Goal: Task Accomplishment & Management: Use online tool/utility

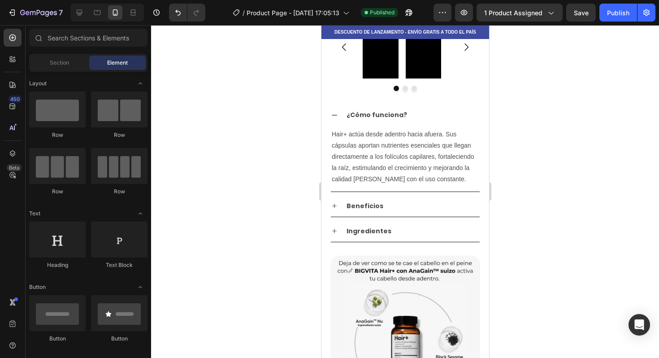
scroll to position [598, 0]
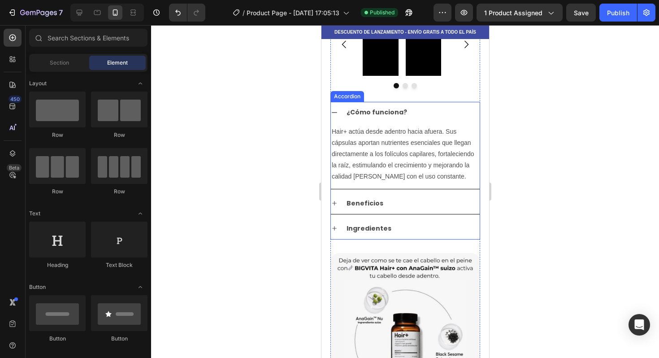
click at [375, 233] on strong "Ingredientes" at bounding box center [368, 228] width 45 height 9
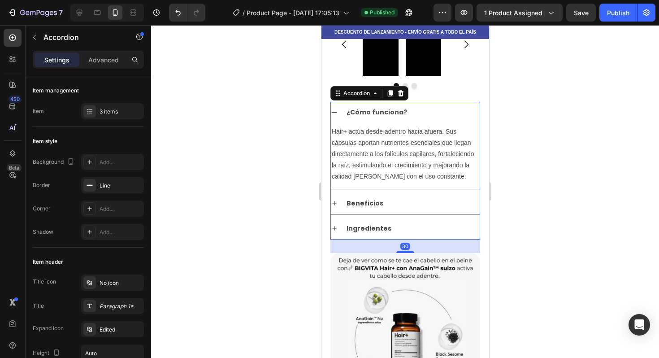
click at [427, 235] on div "Ingredientes" at bounding box center [412, 229] width 135 height 14
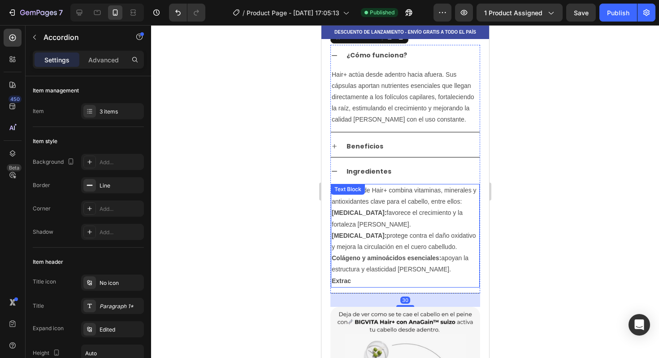
scroll to position [661, 0]
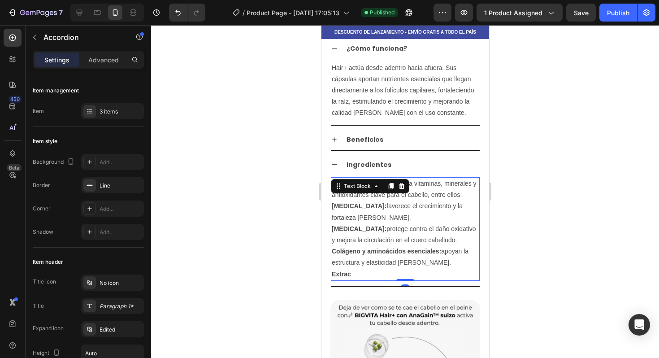
click at [365, 280] on p "Extrac" at bounding box center [404, 274] width 147 height 11
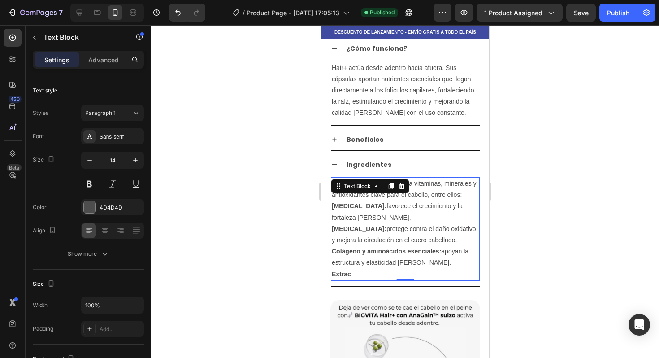
click at [367, 255] on strong "Colágeno y aminoácidos esenciales:" at bounding box center [385, 251] width 109 height 7
click at [359, 280] on p "Extrac" at bounding box center [404, 274] width 147 height 11
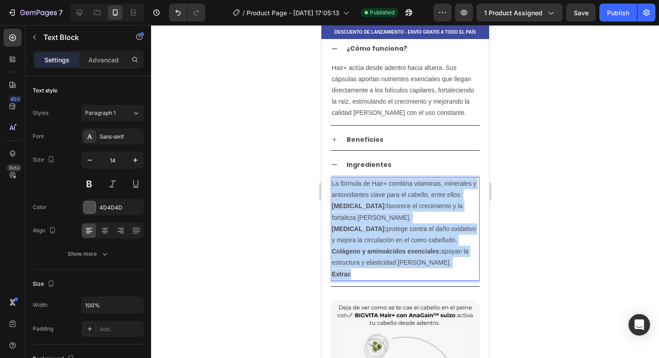
drag, startPoint x: 357, startPoint y: 285, endPoint x: 331, endPoint y: 194, distance: 94.2
click at [331, 194] on div "La fórmula de Hair+ combina vitaminas, minerales y antioxidantes clave para el …" at bounding box center [404, 229] width 149 height 104
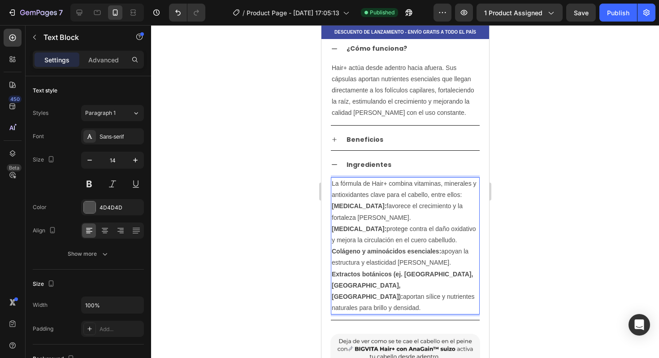
click at [470, 200] on p "La fórmula de Hair+ combina vitaminas, minerales y antioxidantes clave para el …" at bounding box center [404, 189] width 147 height 22
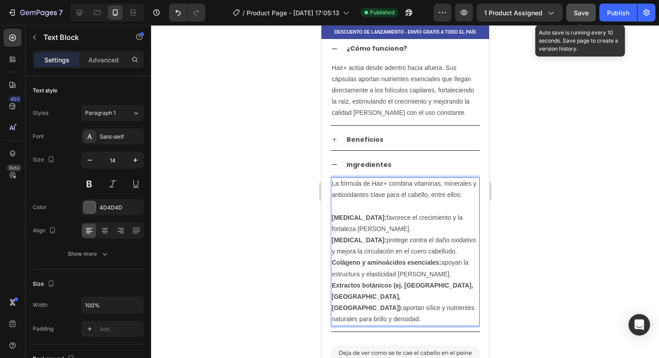
click at [585, 13] on span "Save" at bounding box center [581, 13] width 15 height 8
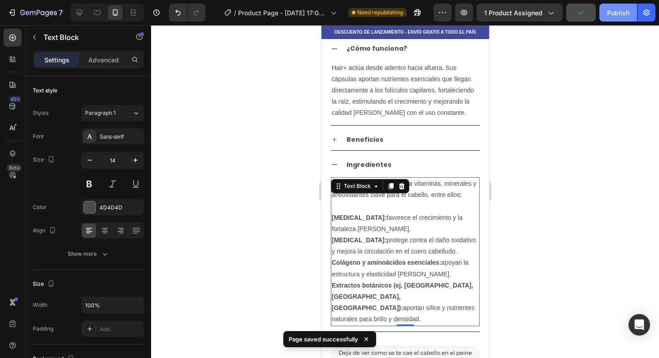
click at [616, 12] on div "Publish" at bounding box center [618, 12] width 22 height 9
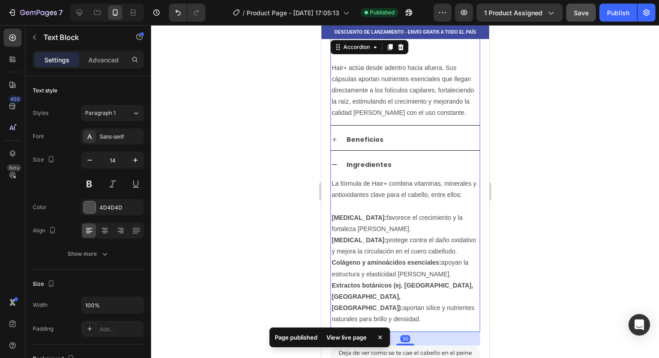
click at [336, 168] on icon at bounding box center [333, 164] width 7 height 7
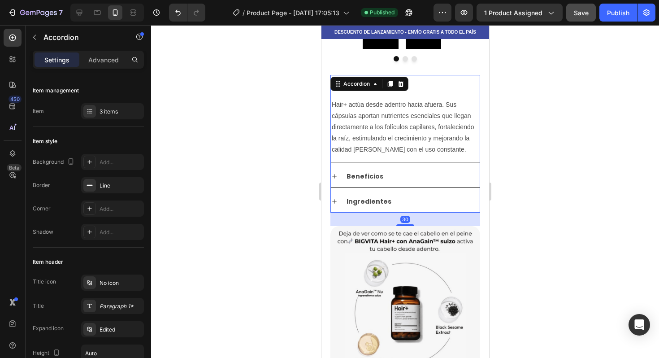
scroll to position [625, 0]
click at [450, 83] on div "¿Cómo funciona?" at bounding box center [412, 85] width 135 height 14
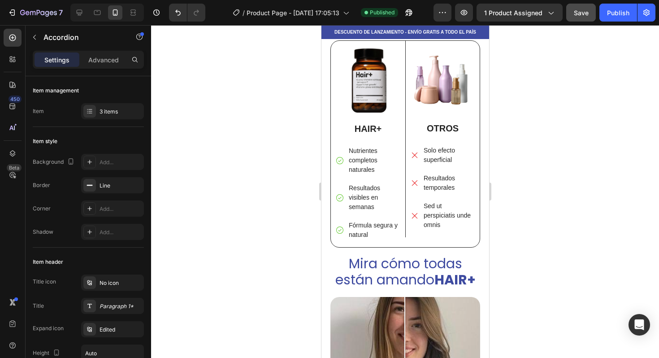
scroll to position [1623, 0]
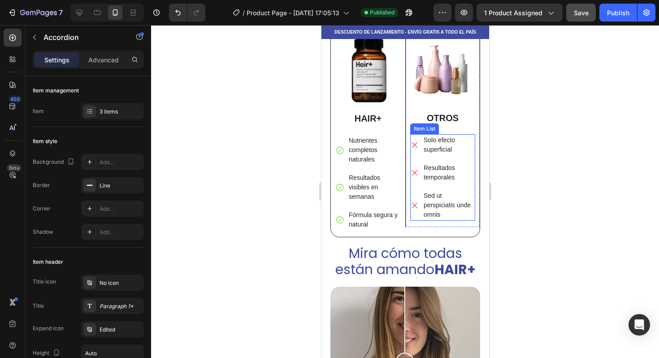
click at [423, 206] on p "Sed ut perspiciatis unde omnis" at bounding box center [448, 205] width 50 height 28
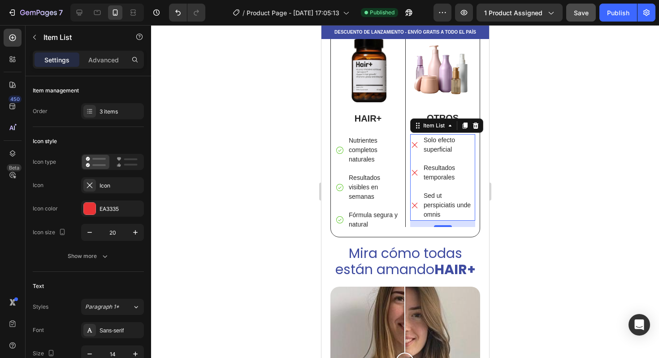
click at [425, 203] on p "Sed ut perspiciatis unde omnis" at bounding box center [448, 205] width 50 height 28
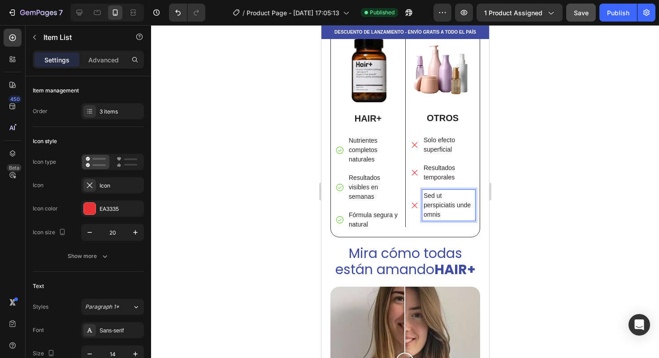
click at [429, 204] on p "Sed ut perspiciatis unde omnis" at bounding box center [448, 205] width 50 height 28
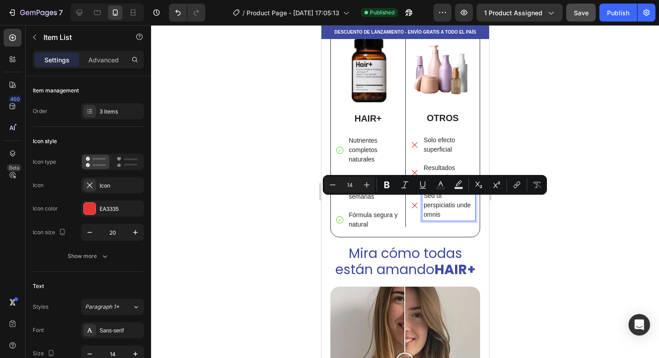
click at [458, 212] on p "Sed ut perspiciatis unde omnis" at bounding box center [448, 205] width 50 height 28
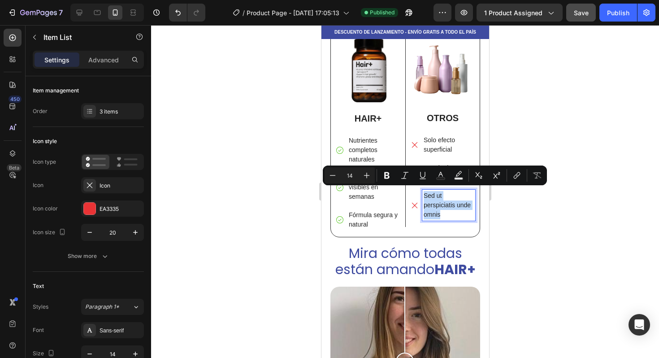
drag, startPoint x: 458, startPoint y: 212, endPoint x: 417, endPoint y: 191, distance: 46.3
click at [417, 191] on div "Sed ut perspiciatis unde omnis" at bounding box center [442, 205] width 65 height 31
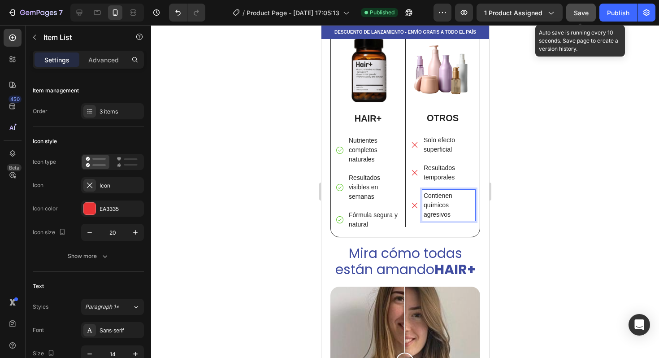
click at [578, 16] on span "Save" at bounding box center [581, 13] width 15 height 8
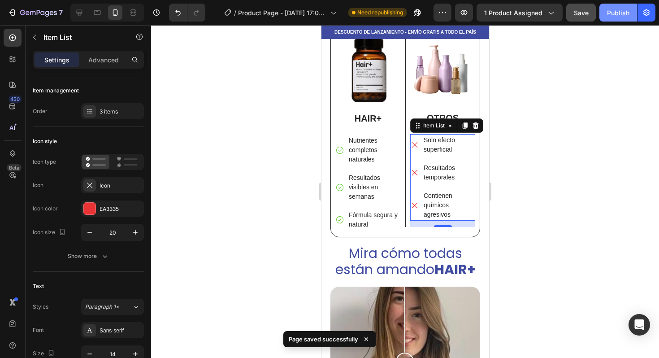
click at [620, 9] on div "Publish" at bounding box center [618, 12] width 22 height 9
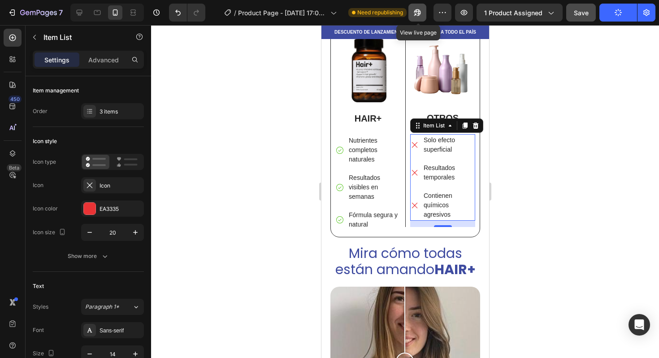
click at [417, 13] on icon "button" at bounding box center [415, 14] width 2 height 2
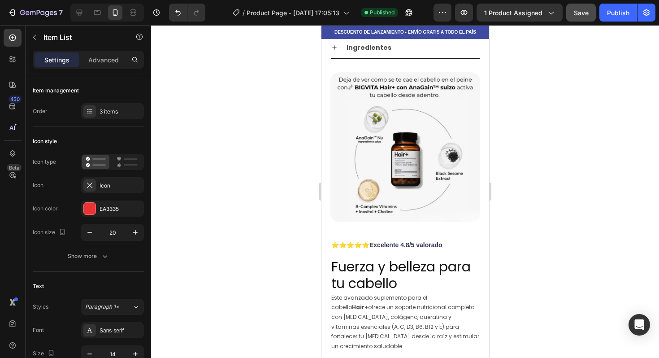
scroll to position [816, 0]
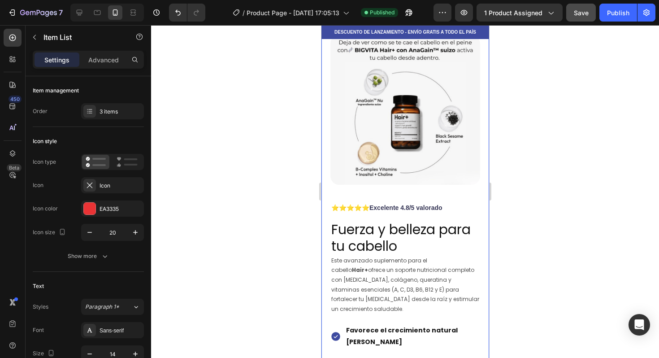
click at [574, 12] on span "Save" at bounding box center [581, 13] width 15 height 8
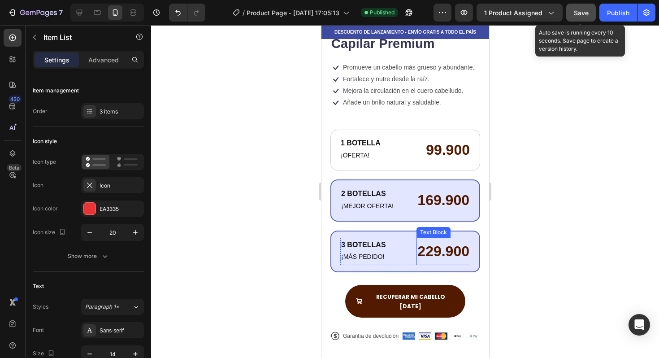
scroll to position [294, 0]
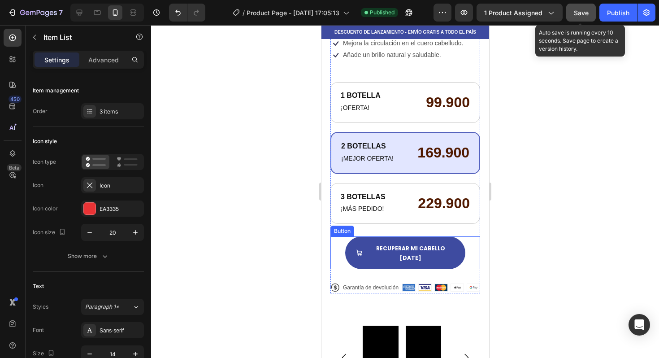
click at [451, 246] on button "Recuperar mi cabello hoy" at bounding box center [405, 252] width 120 height 33
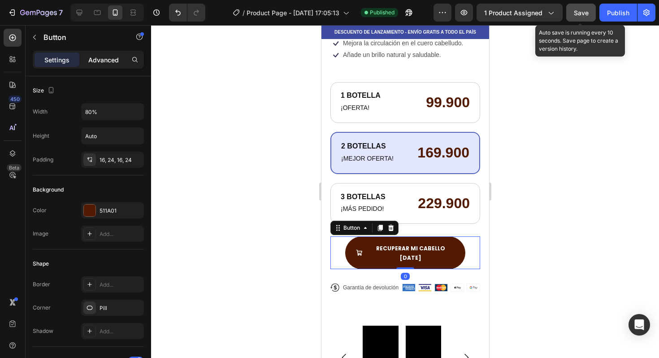
click at [105, 61] on p "Advanced" at bounding box center [103, 59] width 30 height 9
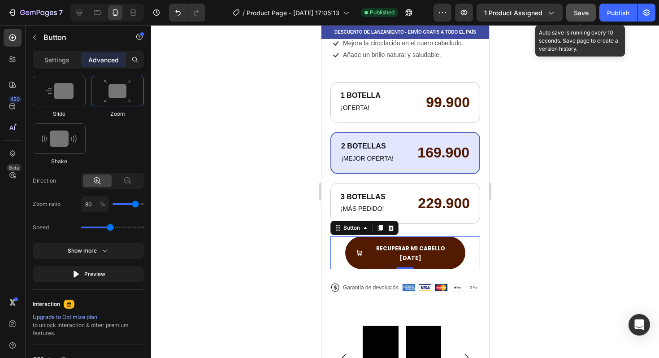
scroll to position [708, 0]
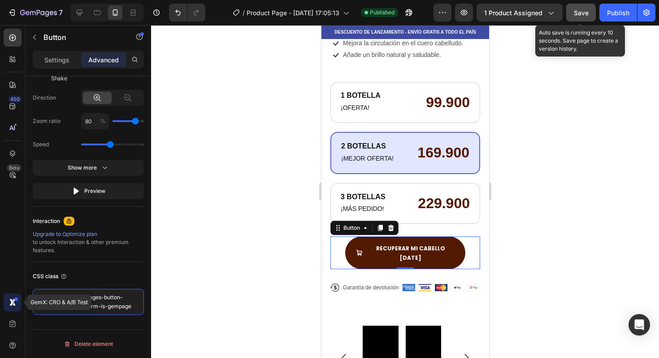
drag, startPoint x: 131, startPoint y: 306, endPoint x: 9, endPoint y: 298, distance: 122.2
click at [9, 298] on div "450 Beta GemX: CRO & A/B Test Sections(18) Elements(84) Section Element Hero Se…" at bounding box center [75, 191] width 151 height 333
paste textarea
type textarea "_rsi-cod-form-gempages-button-overwrite _rsi-cod-form-is-gempage"
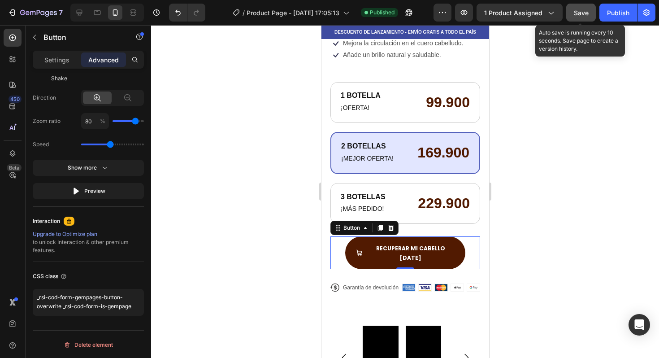
click at [589, 14] on button "Save" at bounding box center [581, 13] width 30 height 18
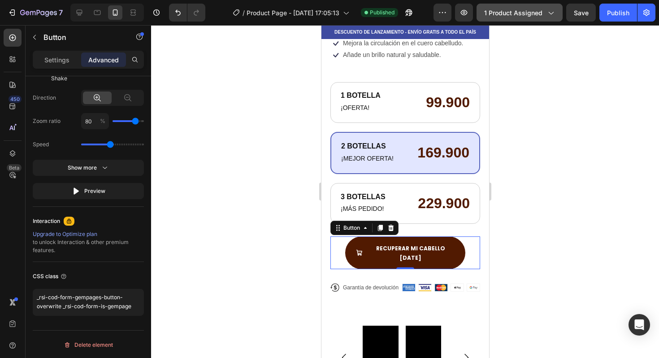
click at [522, 17] on span "1 product assigned" at bounding box center [513, 12] width 58 height 9
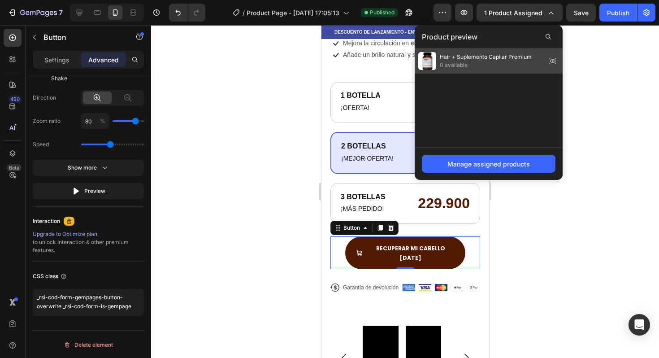
click at [474, 58] on span "Hair + Suplemento Capilar Premium" at bounding box center [486, 57] width 92 height 8
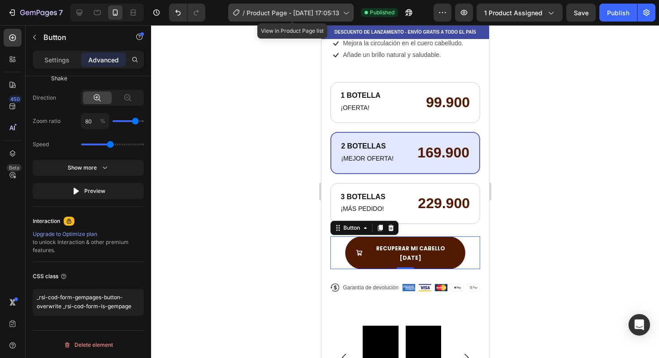
click at [302, 9] on span "Product Page - [DATE] 17:05:13" at bounding box center [293, 12] width 93 height 9
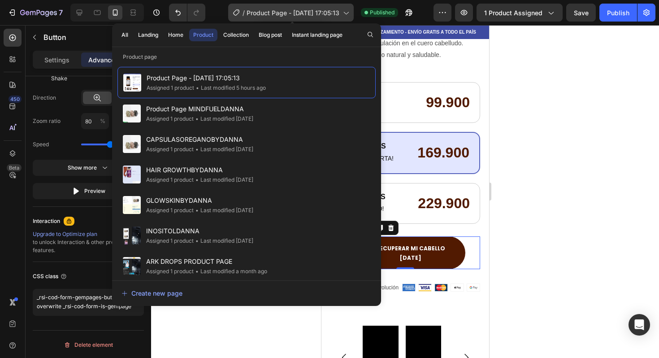
click at [302, 9] on span "Product Page - [DATE] 17:05:13" at bounding box center [293, 12] width 93 height 9
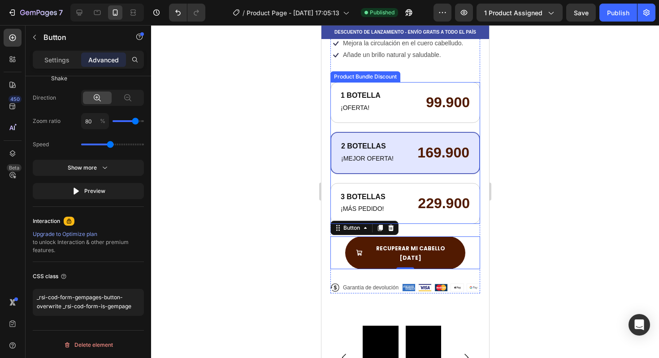
scroll to position [0, 0]
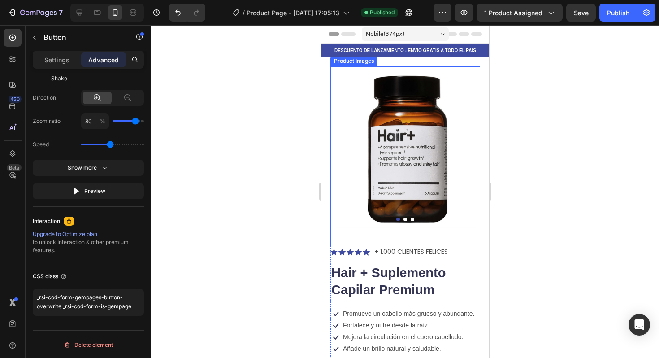
click at [389, 132] on img at bounding box center [405, 147] width 150 height 162
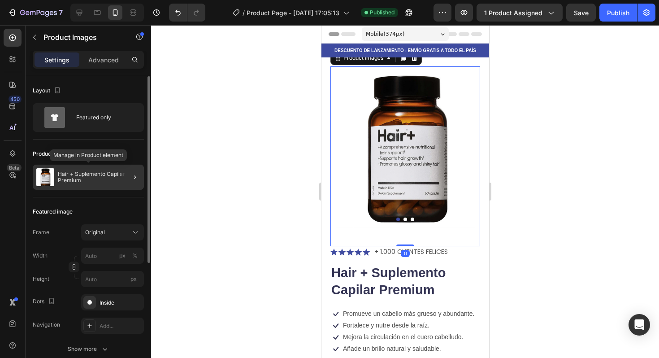
click at [101, 174] on p "Hair + Suplemento Capilar Premium" at bounding box center [99, 177] width 83 height 13
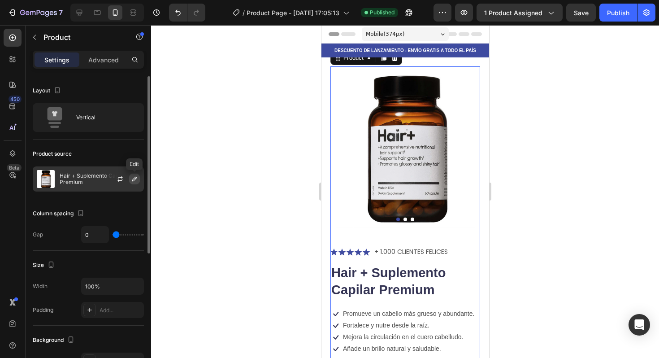
click at [131, 181] on icon "button" at bounding box center [134, 178] width 7 height 7
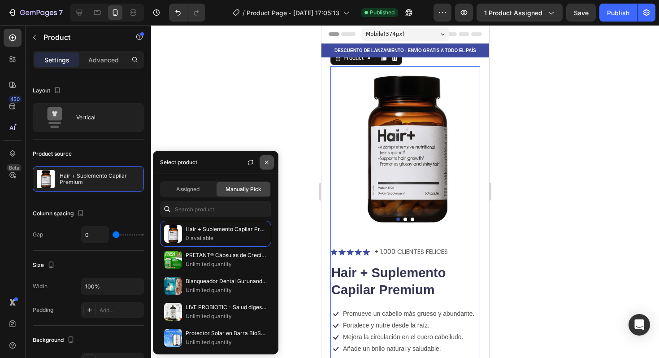
click at [269, 156] on button "button" at bounding box center [267, 162] width 14 height 14
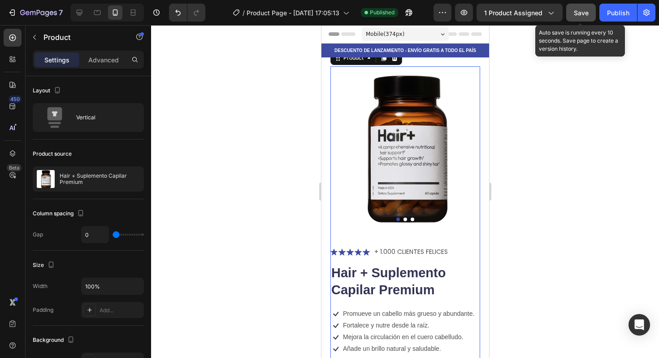
click at [588, 5] on button "Save" at bounding box center [581, 13] width 30 height 18
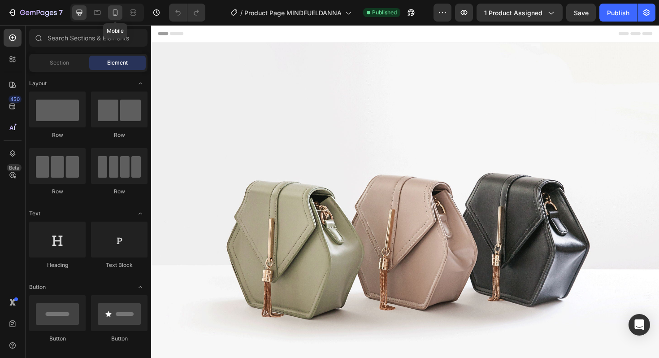
drag, startPoint x: 117, startPoint y: 9, endPoint x: 121, endPoint y: 16, distance: 7.6
click at [117, 9] on icon at bounding box center [115, 12] width 9 height 9
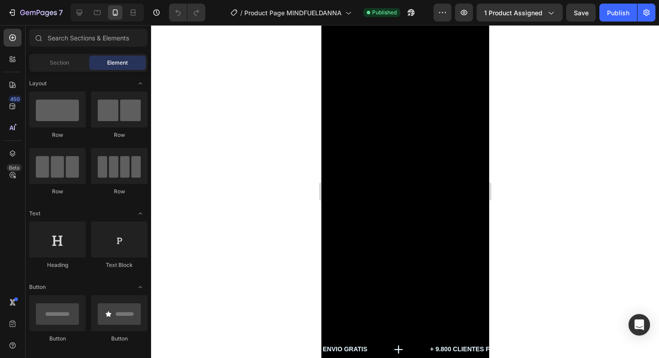
scroll to position [223, 0]
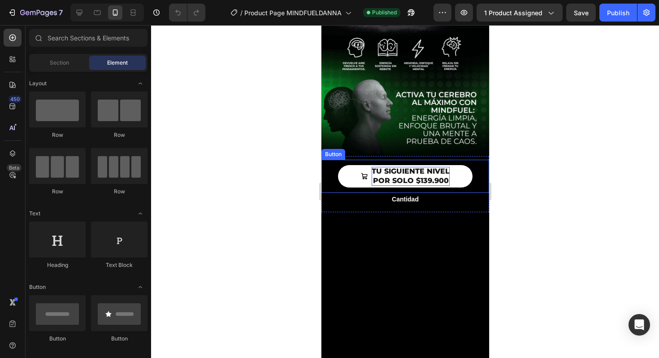
click at [443, 167] on strong "Tu Siguiente nivel" at bounding box center [410, 171] width 78 height 9
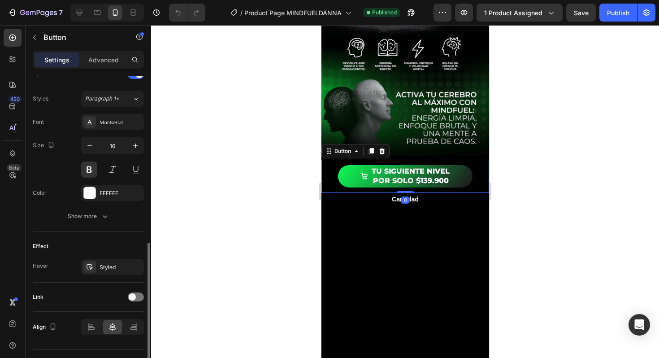
scroll to position [407, 0]
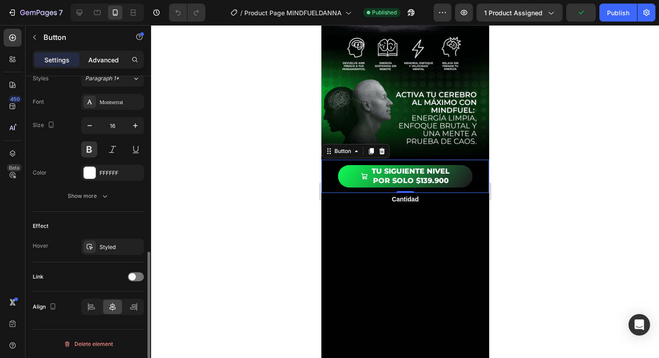
click at [105, 63] on p "Advanced" at bounding box center [103, 59] width 30 height 9
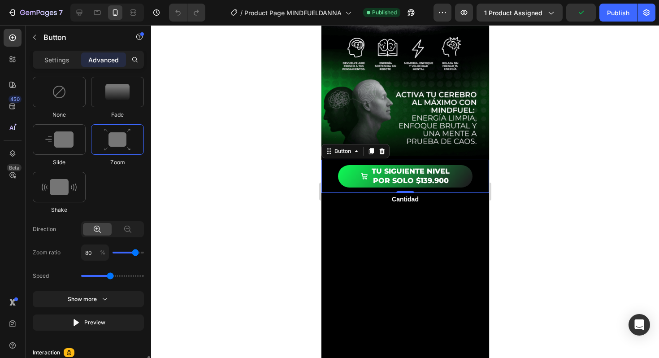
scroll to position [588, 0]
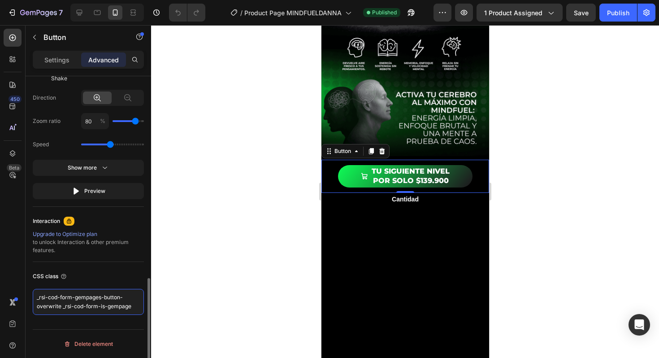
drag, startPoint x: 126, startPoint y: 306, endPoint x: 30, endPoint y: 299, distance: 96.3
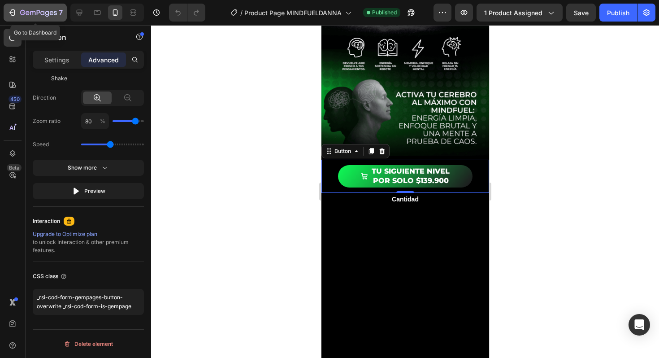
click at [16, 9] on icon "button" at bounding box center [12, 12] width 9 height 9
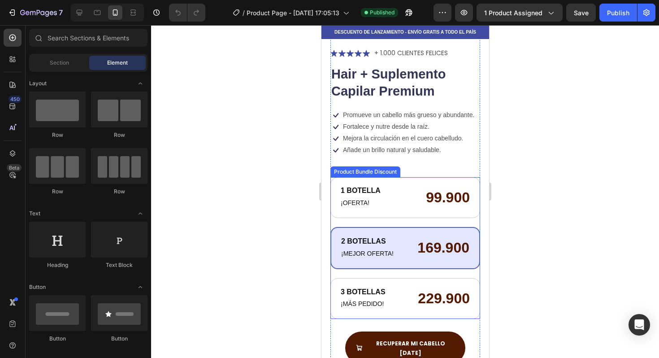
scroll to position [249, 0]
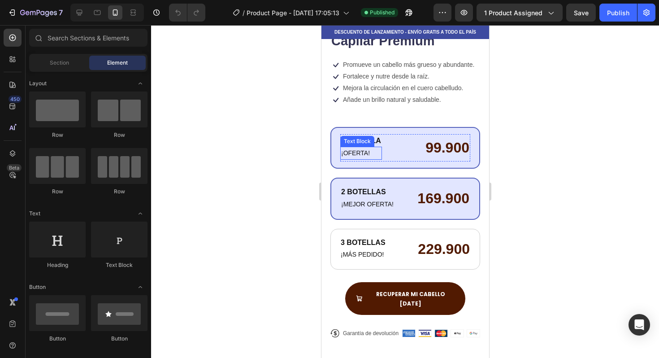
click at [364, 156] on p "¡OFERTA!" at bounding box center [361, 153] width 40 height 11
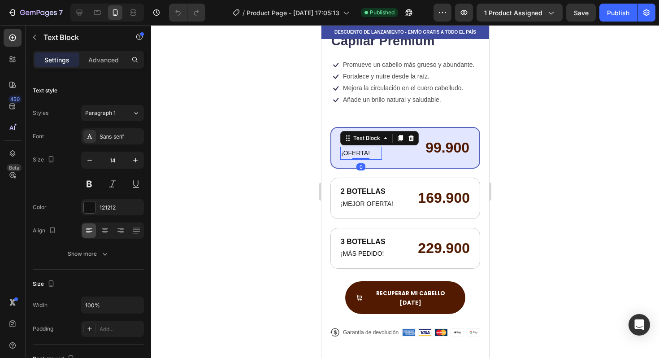
click at [368, 153] on p "¡OFERTA!" at bounding box center [361, 153] width 40 height 11
click at [370, 152] on p "¡OFERTA!" at bounding box center [361, 153] width 40 height 11
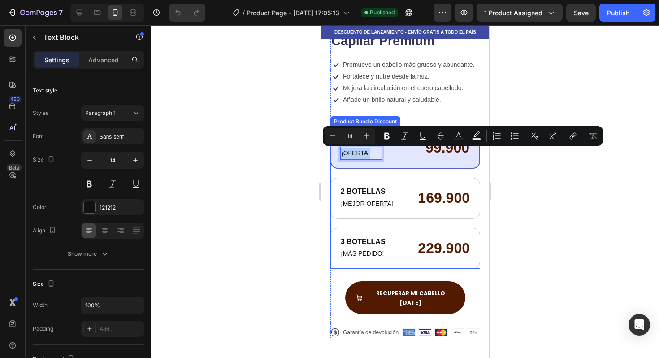
drag, startPoint x: 370, startPoint y: 152, endPoint x: 339, endPoint y: 150, distance: 31.9
click at [339, 150] on div "1 BOTELLA Text Block ¡OFERTA! Text Block 0 99.900 Text Block Row" at bounding box center [405, 148] width 150 height 42
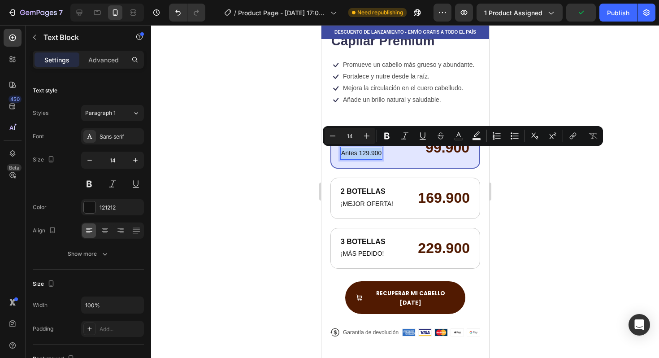
drag, startPoint x: 341, startPoint y: 152, endPoint x: 381, endPoint y: 151, distance: 39.9
click at [381, 151] on div "Antes 129.900" at bounding box center [361, 153] width 42 height 13
click at [444, 135] on icon "Editor contextual toolbar" at bounding box center [440, 135] width 9 height 9
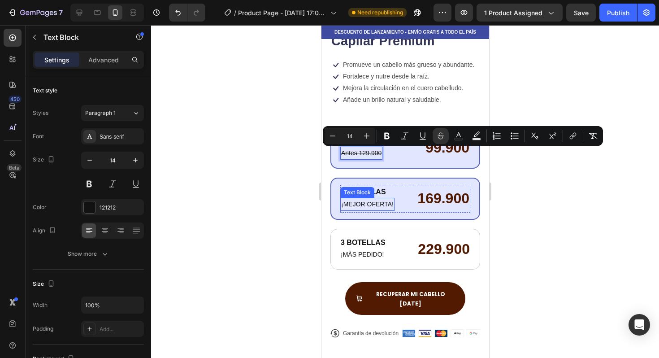
click at [378, 206] on p "¡MEJOR OFERTA!" at bounding box center [367, 204] width 52 height 11
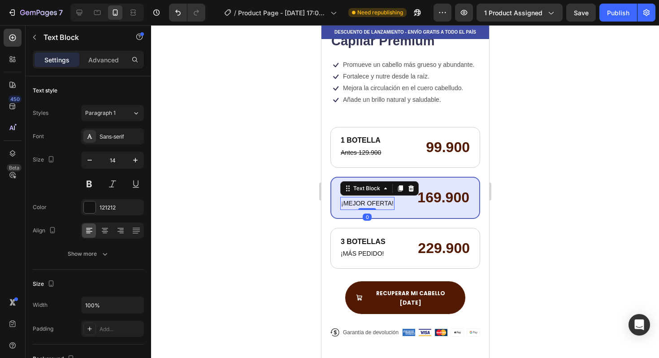
click at [345, 205] on p "¡MEJOR OFERTA!" at bounding box center [367, 203] width 52 height 11
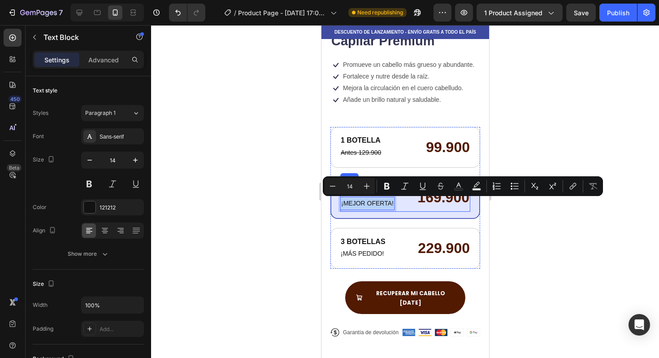
drag, startPoint x: 341, startPoint y: 204, endPoint x: 408, endPoint y: 206, distance: 67.3
click at [408, 206] on div "2 BOTELLAS Text Block ¡MEJOR OFERTA! Text Block 0 169.900 Text Block Row" at bounding box center [405, 198] width 130 height 28
click at [556, 191] on button "Superscript" at bounding box center [553, 186] width 16 height 16
click at [393, 186] on button "Bold" at bounding box center [387, 186] width 16 height 16
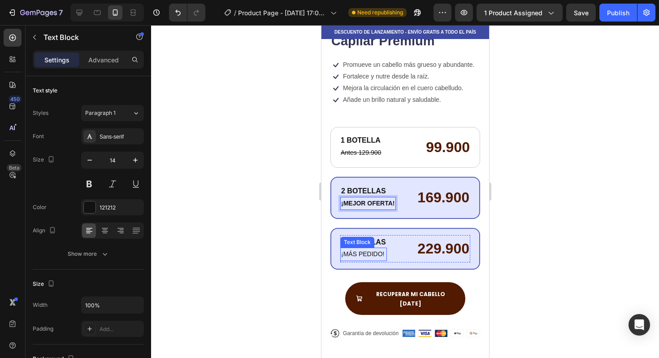
click at [380, 252] on p "¡MÁS PEDIDO!" at bounding box center [363, 253] width 45 height 11
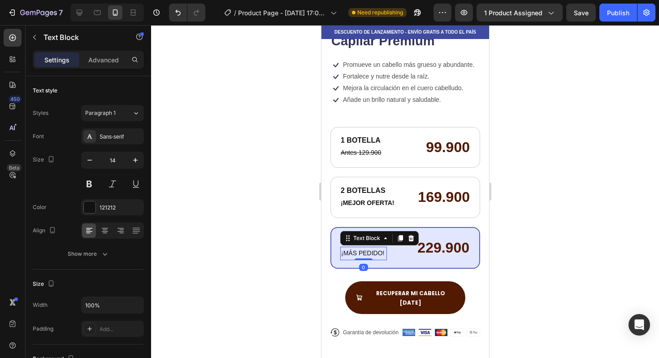
click at [577, 235] on div at bounding box center [405, 191] width 508 height 333
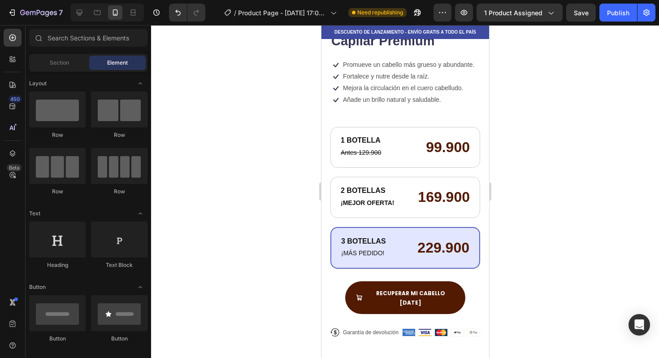
click at [535, 249] on div at bounding box center [405, 191] width 508 height 333
click at [363, 253] on p "¡MÁS PEDIDO!" at bounding box center [363, 253] width 45 height 11
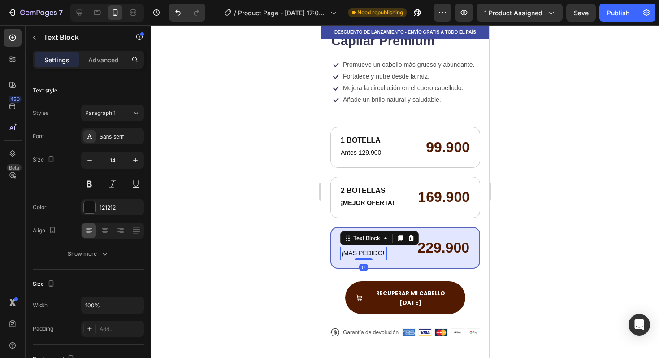
click at [352, 254] on p "¡MÁS PEDIDO!" at bounding box center [363, 253] width 45 height 11
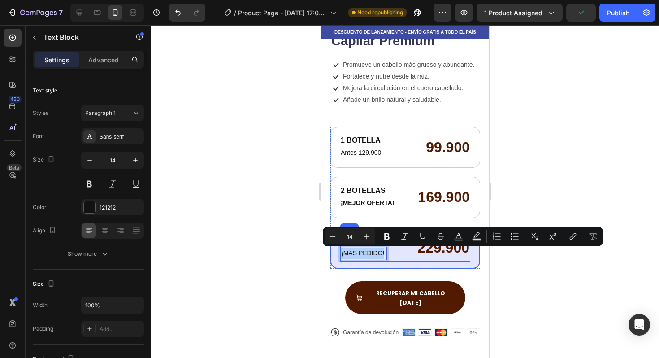
drag, startPoint x: 340, startPoint y: 255, endPoint x: 395, endPoint y: 257, distance: 55.2
click at [395, 257] on div "3 BOTELLAS Text Block ¡MÁS PEDIDO! Text Block 0 229.900 Text Block Row" at bounding box center [405, 248] width 130 height 28
click at [385, 236] on icon "Editor contextual toolbar" at bounding box center [386, 236] width 5 height 7
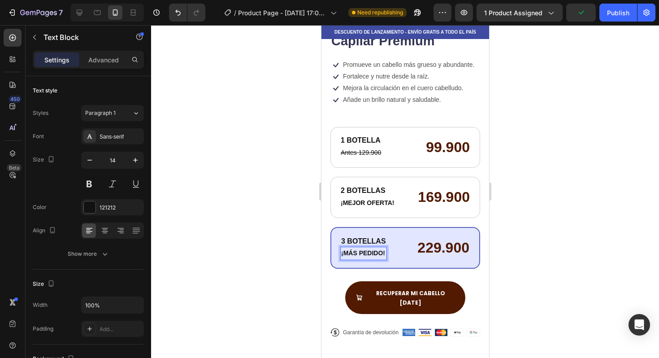
click at [503, 259] on div at bounding box center [405, 191] width 508 height 333
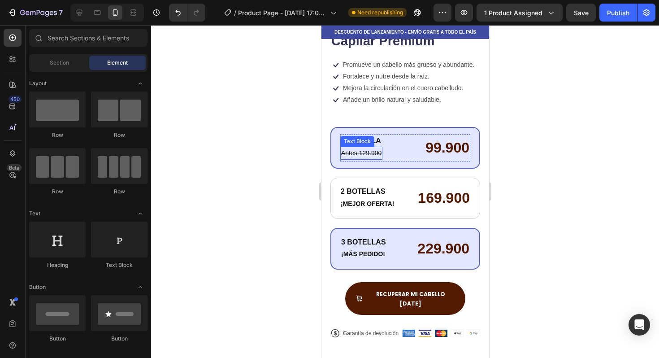
click at [370, 157] on p "Antes 129.900" at bounding box center [361, 153] width 40 height 11
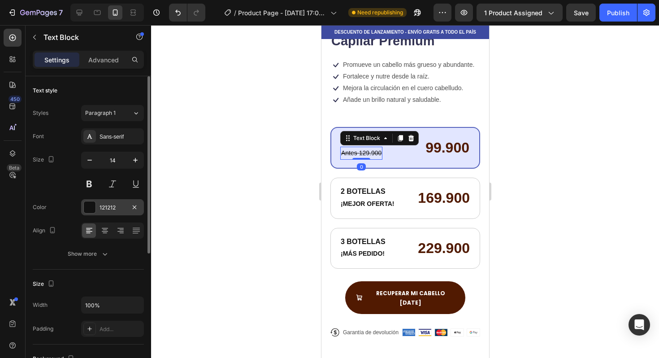
click at [93, 207] on div at bounding box center [90, 207] width 12 height 12
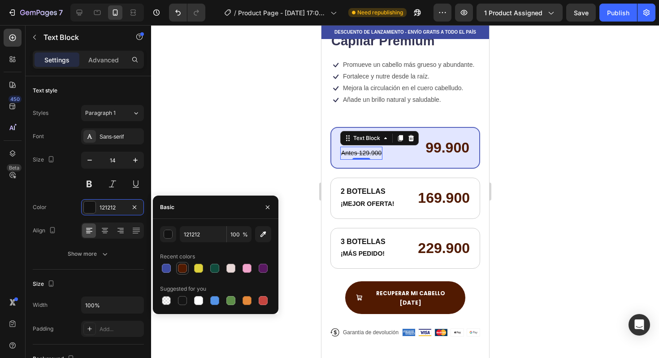
click at [183, 270] on div at bounding box center [182, 268] width 9 height 9
type input "511A01"
click at [111, 143] on div "Sans-serif" at bounding box center [112, 136] width 63 height 16
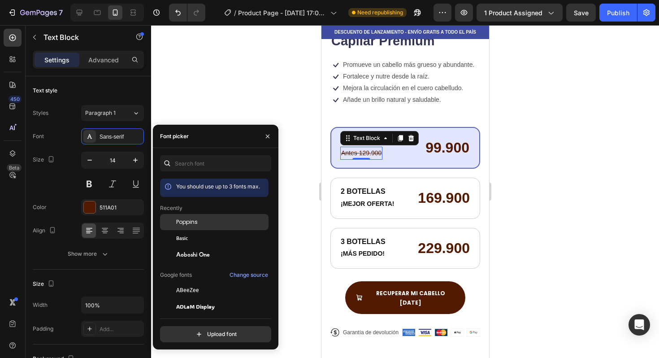
click at [209, 221] on div "Poppins" at bounding box center [221, 222] width 91 height 8
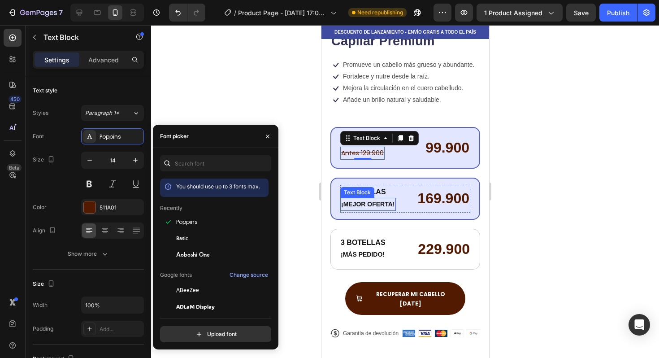
click at [366, 203] on strong "¡MEJOR OFERTA!" at bounding box center [368, 203] width 54 height 7
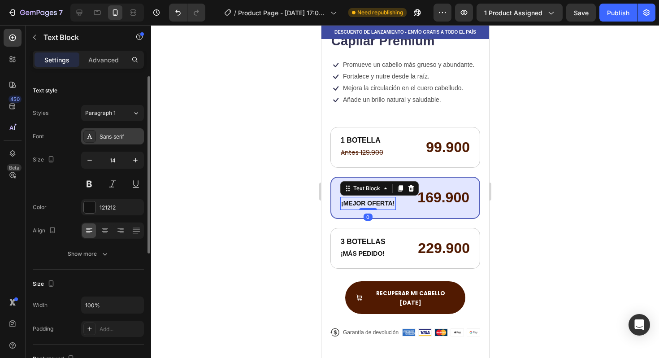
click at [129, 137] on div "Sans-serif" at bounding box center [121, 137] width 42 height 8
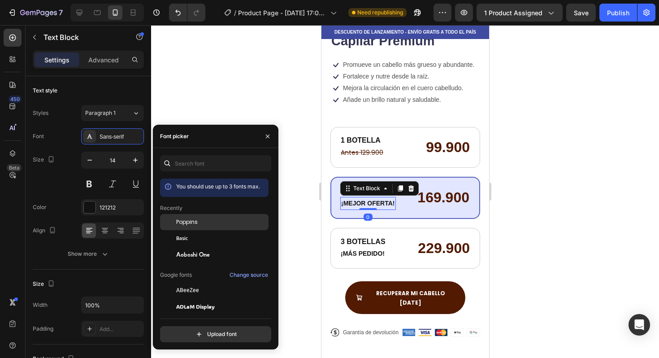
drag, startPoint x: 184, startPoint y: 223, endPoint x: 198, endPoint y: 217, distance: 15.5
click at [184, 223] on span "Poppins" at bounding box center [187, 222] width 22 height 8
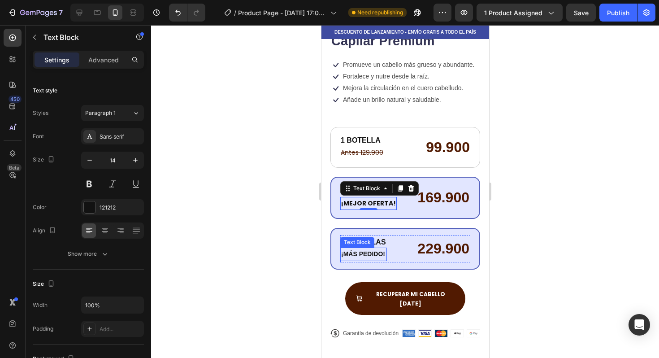
click at [352, 253] on strong "¡MÁS PEDIDO!" at bounding box center [363, 253] width 44 height 7
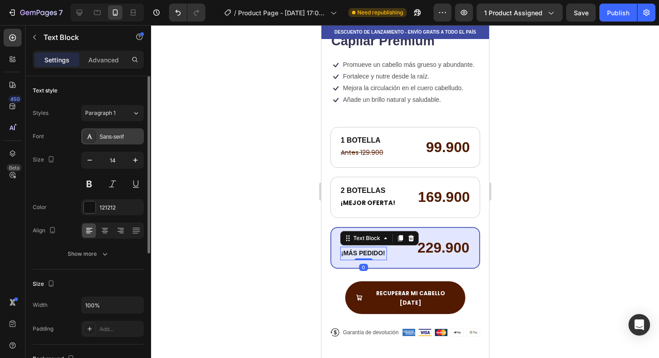
click at [125, 141] on div "Sans-serif" at bounding box center [112, 136] width 63 height 16
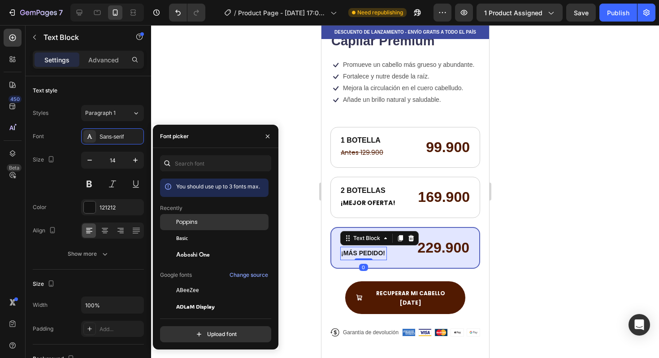
click at [191, 222] on span "Poppins" at bounding box center [187, 222] width 22 height 8
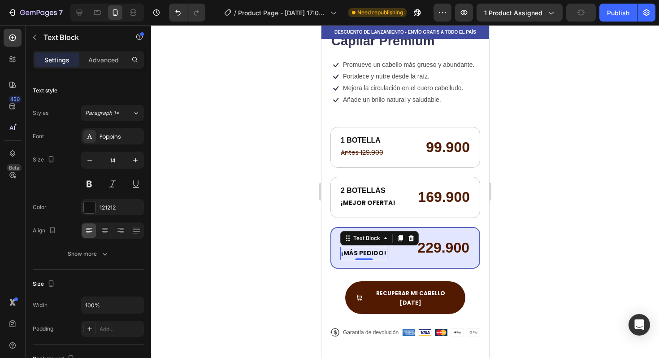
click at [297, 238] on div at bounding box center [405, 191] width 508 height 333
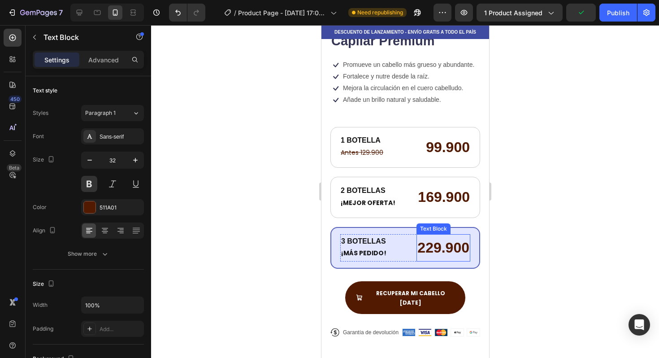
click at [444, 247] on p "229.900" at bounding box center [443, 248] width 52 height 26
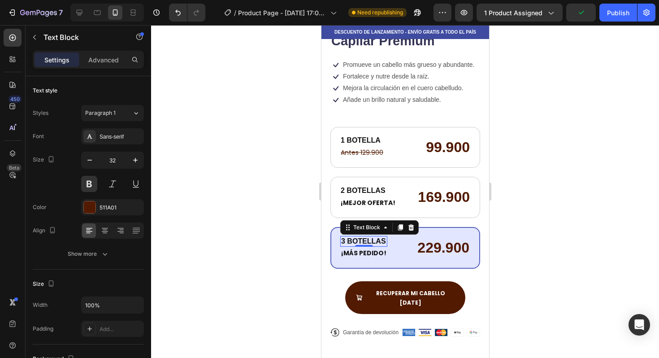
click at [375, 239] on p "3 BOTELLAS" at bounding box center [363, 241] width 45 height 9
click at [119, 139] on div "Sans-serif" at bounding box center [121, 137] width 42 height 8
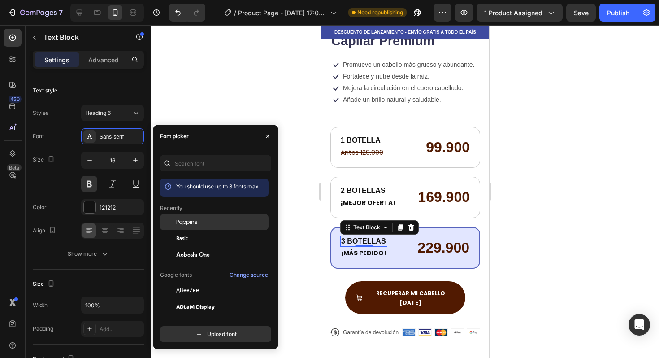
click at [193, 225] on span "Poppins" at bounding box center [187, 222] width 22 height 8
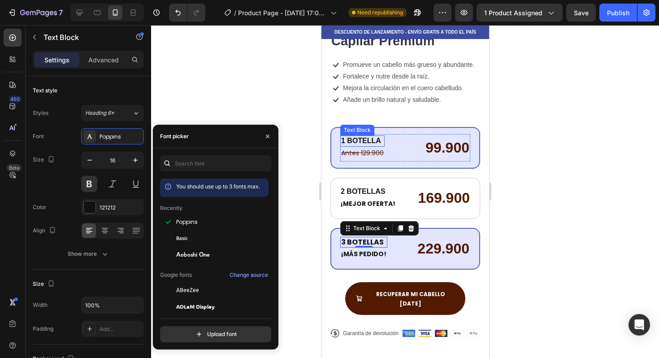
click at [354, 139] on p "1 BOTELLA" at bounding box center [362, 140] width 43 height 9
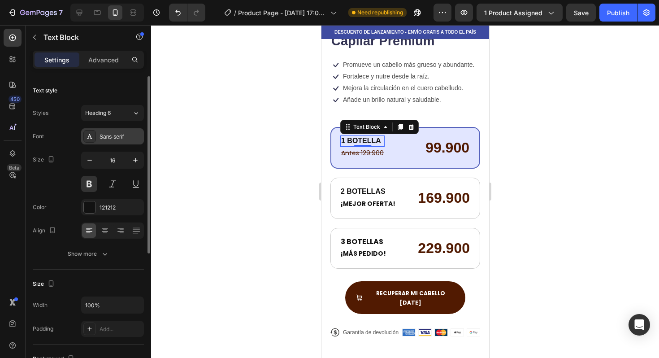
click at [129, 135] on div "Sans-serif" at bounding box center [121, 137] width 42 height 8
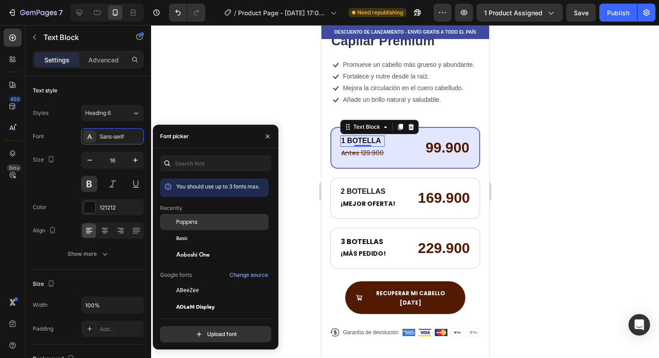
click at [203, 282] on div "Poppins" at bounding box center [214, 290] width 109 height 16
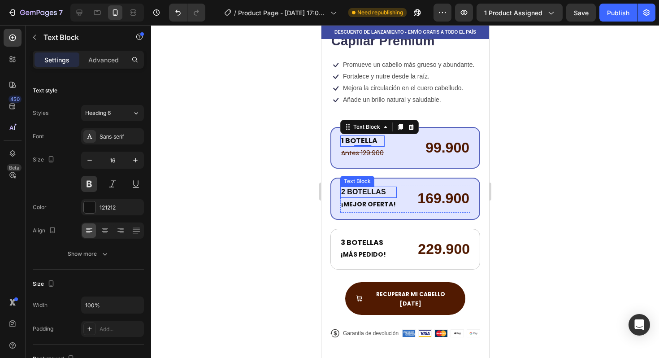
click at [360, 190] on p "2 BOTELLAS" at bounding box center [368, 191] width 55 height 9
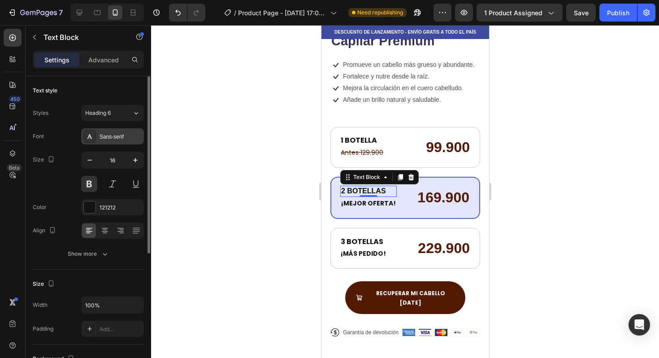
click at [134, 141] on div "Sans-serif" at bounding box center [112, 136] width 63 height 16
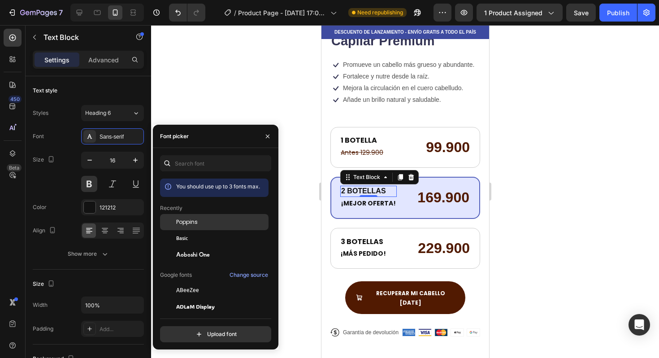
click at [198, 221] on div "Poppins" at bounding box center [221, 222] width 91 height 8
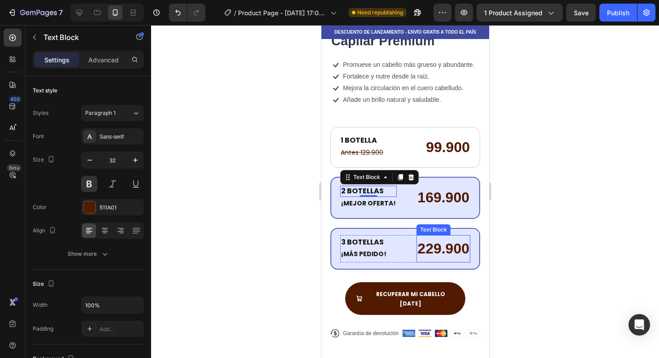
click at [429, 246] on p "229.900" at bounding box center [443, 249] width 52 height 26
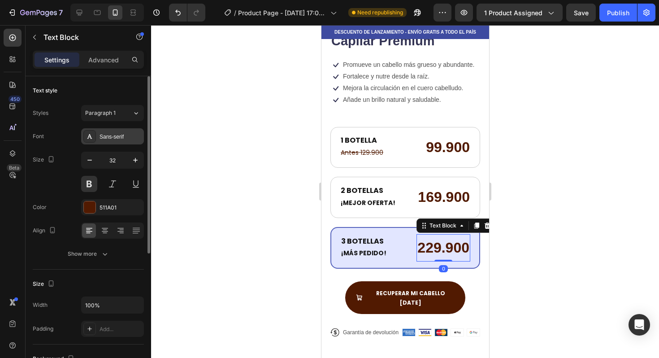
click at [122, 141] on div "Sans-serif" at bounding box center [112, 136] width 63 height 16
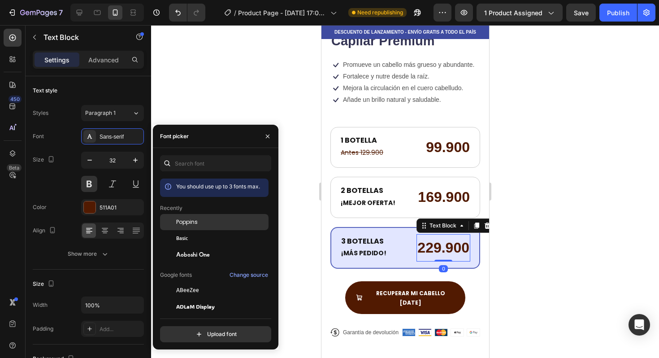
click at [197, 225] on span "Poppins" at bounding box center [187, 222] width 22 height 8
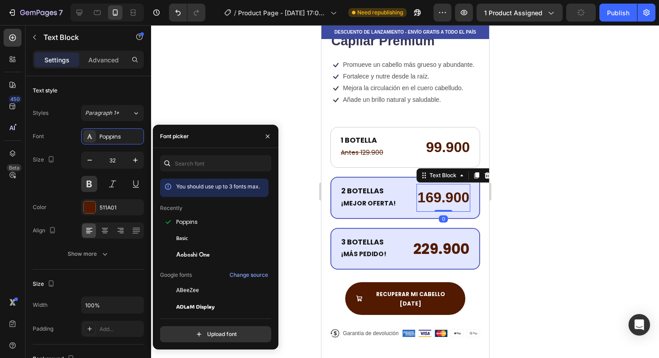
click at [440, 199] on p "169.900" at bounding box center [443, 198] width 52 height 26
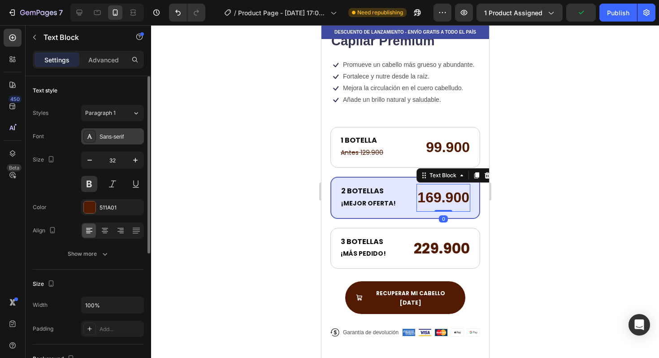
click at [117, 137] on div "Sans-serif" at bounding box center [121, 137] width 42 height 8
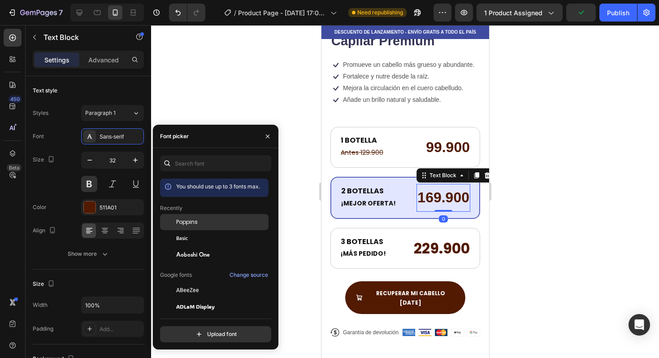
click at [200, 221] on div "Poppins" at bounding box center [221, 222] width 91 height 8
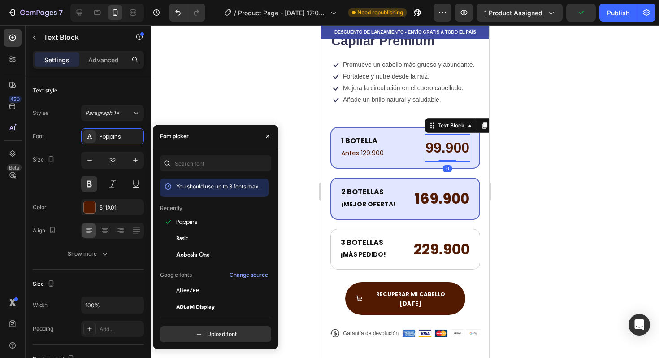
click at [433, 152] on p "99.900" at bounding box center [447, 148] width 44 height 26
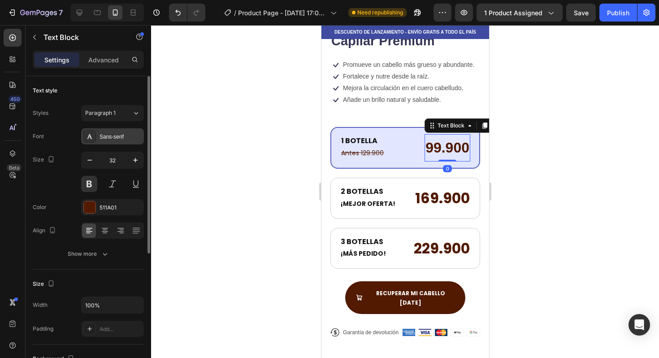
click at [115, 140] on div "Sans-serif" at bounding box center [121, 137] width 42 height 8
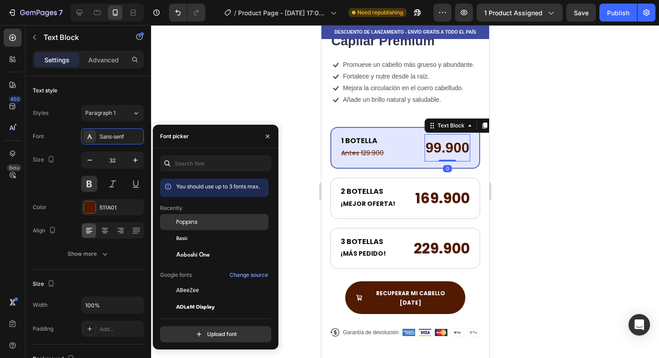
click at [190, 225] on span "Poppins" at bounding box center [187, 222] width 22 height 8
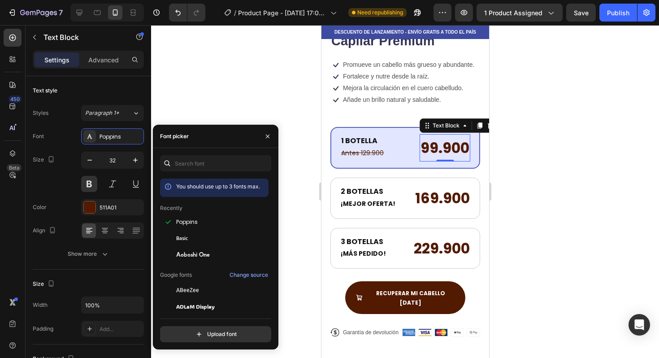
click at [528, 176] on div at bounding box center [405, 191] width 508 height 333
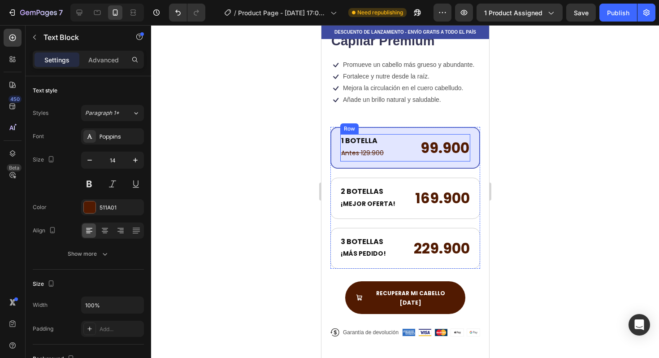
click at [375, 152] on s "Antes 129.900" at bounding box center [362, 152] width 43 height 9
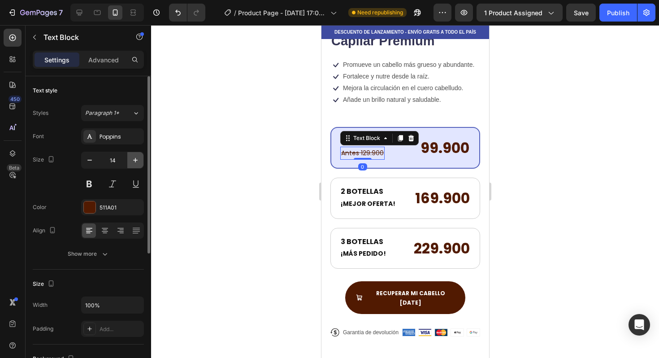
click at [138, 161] on icon "button" at bounding box center [135, 160] width 9 height 9
type input "17"
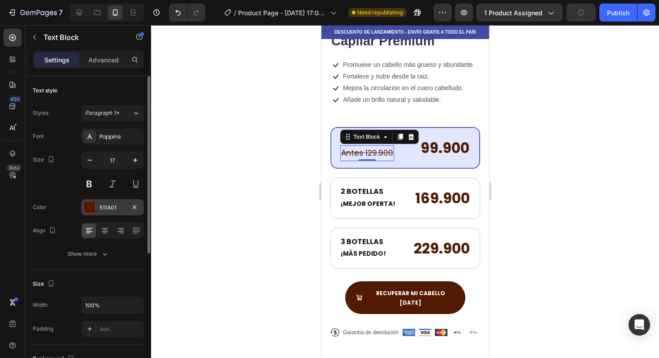
click at [104, 209] on div "511A01" at bounding box center [113, 208] width 26 height 8
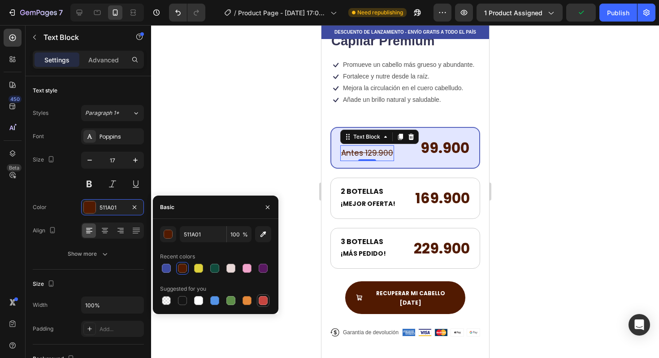
click at [267, 298] on div at bounding box center [263, 300] width 9 height 9
type input "C5453F"
click at [534, 203] on div at bounding box center [405, 191] width 508 height 333
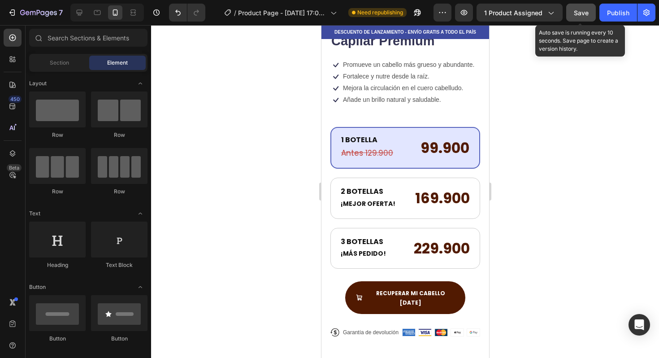
click at [578, 15] on span "Save" at bounding box center [581, 13] width 15 height 8
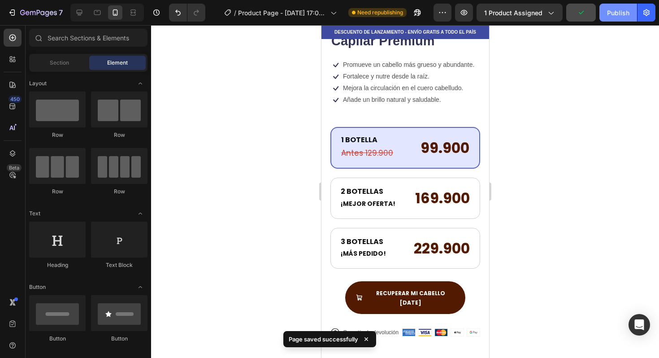
click at [628, 13] on div "Publish" at bounding box center [618, 12] width 22 height 9
